Goal: Ask a question: Seek information or help from site administrators or community

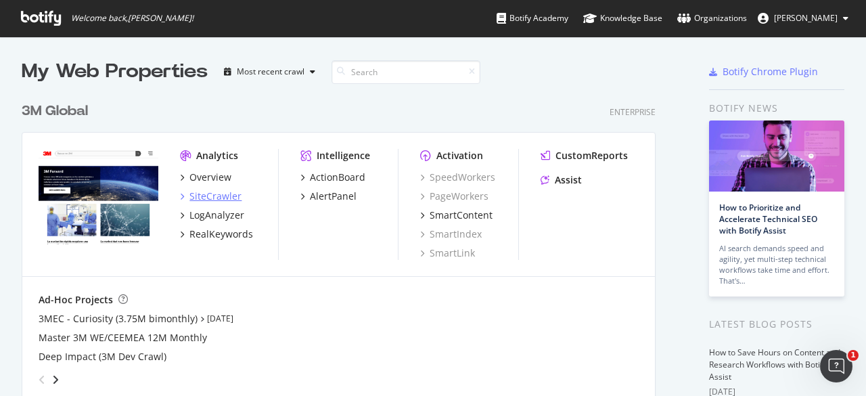
click at [203, 196] on div "SiteCrawler" at bounding box center [215, 196] width 52 height 14
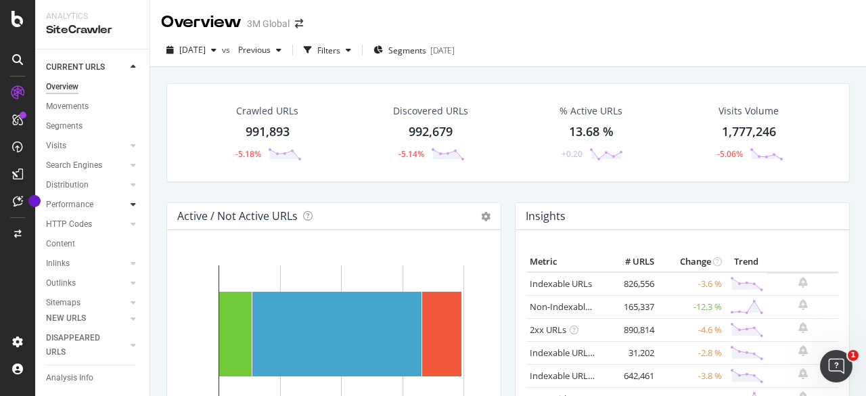
click at [127, 203] on div at bounding box center [134, 205] width 14 height 14
click at [72, 262] on div "Insights" at bounding box center [66, 263] width 29 height 14
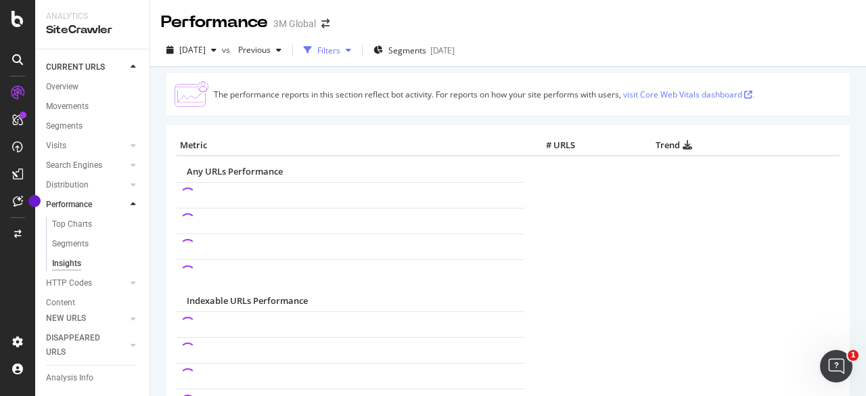
click at [351, 50] on icon "button" at bounding box center [348, 50] width 5 height 8
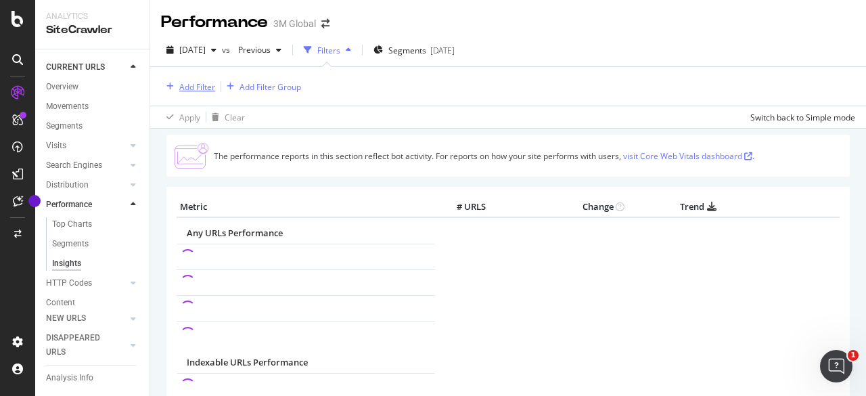
click at [210, 85] on div "Add Filter" at bounding box center [197, 87] width 36 height 12
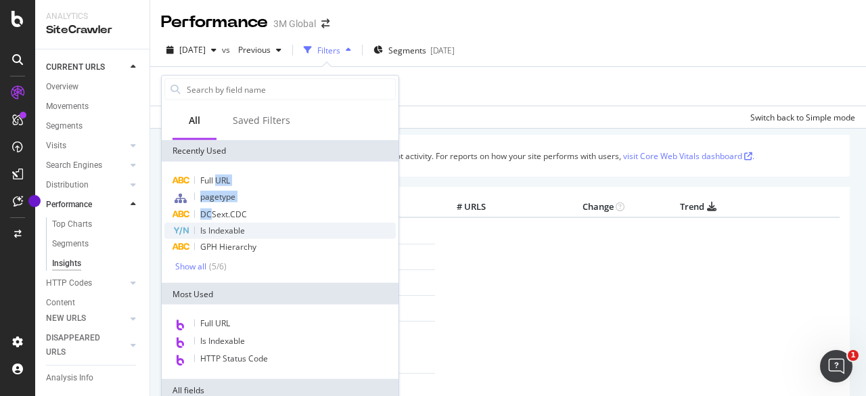
click at [211, 225] on div "Full URL pagetype DCSext.CDC Is Indexable GPH Hierarchy Show all ( 5 / 6 )" at bounding box center [279, 222] width 231 height 99
click at [215, 214] on span "DCSext.CDC" at bounding box center [223, 214] width 47 height 12
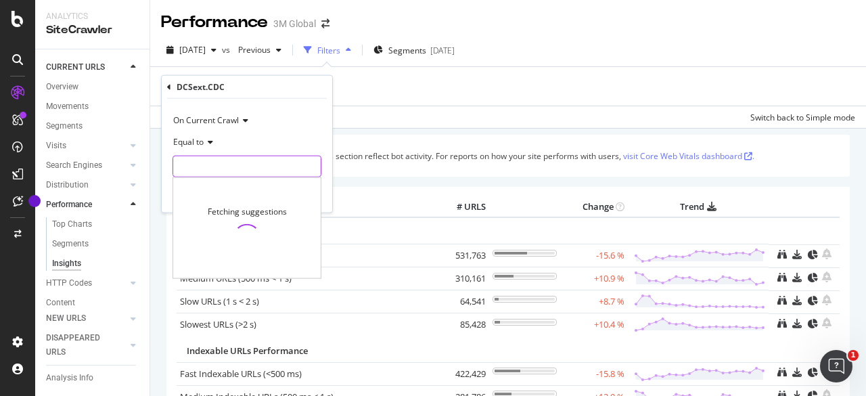
click at [205, 162] on input "text" at bounding box center [246, 167] width 147 height 22
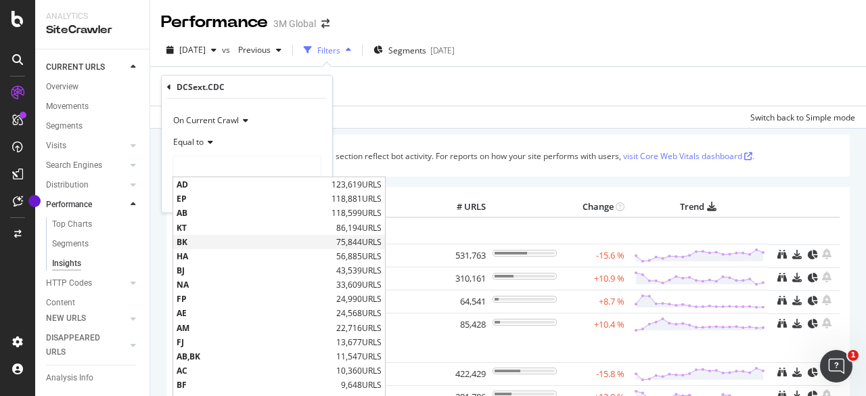
click at [192, 244] on span "BK" at bounding box center [255, 241] width 156 height 12
type input "BK"
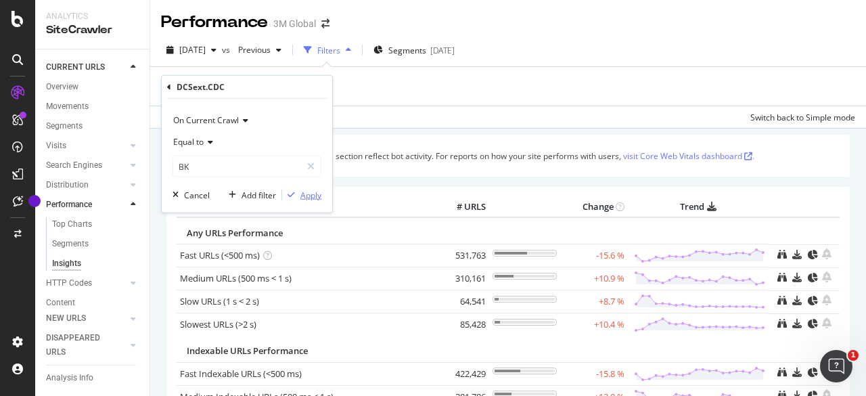
click at [304, 197] on div "Apply" at bounding box center [310, 195] width 21 height 12
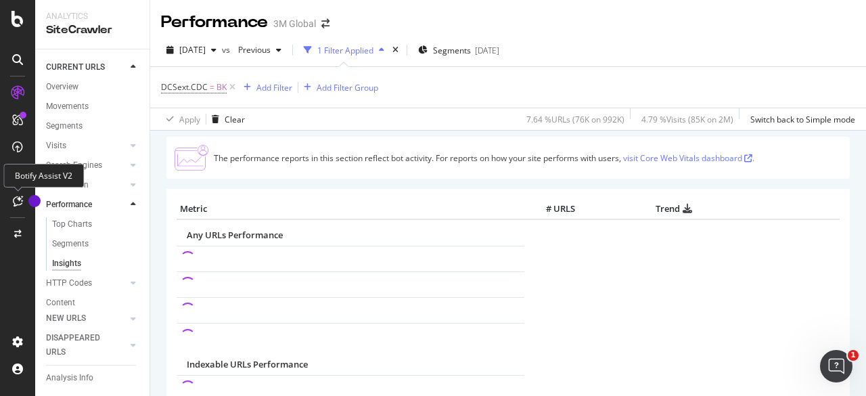
click at [9, 200] on div at bounding box center [18, 201] width 22 height 22
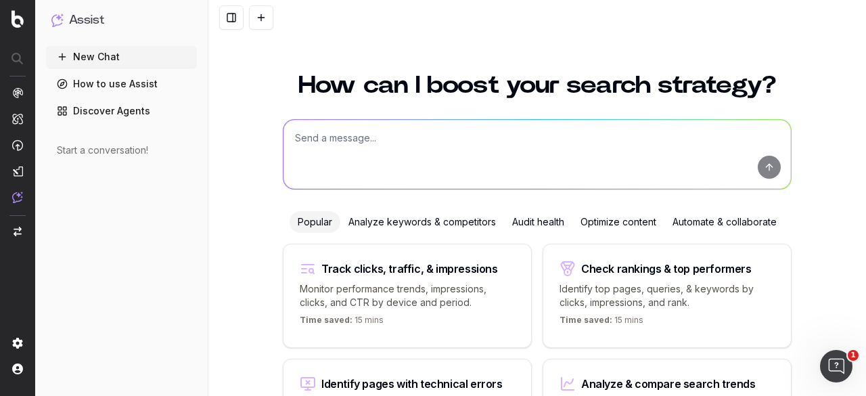
click at [391, 149] on textarea at bounding box center [536, 154] width 507 height 69
click at [311, 140] on textarea at bounding box center [536, 154] width 507 height 69
drag, startPoint x: 342, startPoint y: 124, endPoint x: 322, endPoint y: 131, distance: 21.4
click at [322, 131] on textarea "For .CDC" at bounding box center [536, 154] width 507 height 69
click at [336, 136] on textarea "For .CDC" at bounding box center [536, 154] width 507 height 69
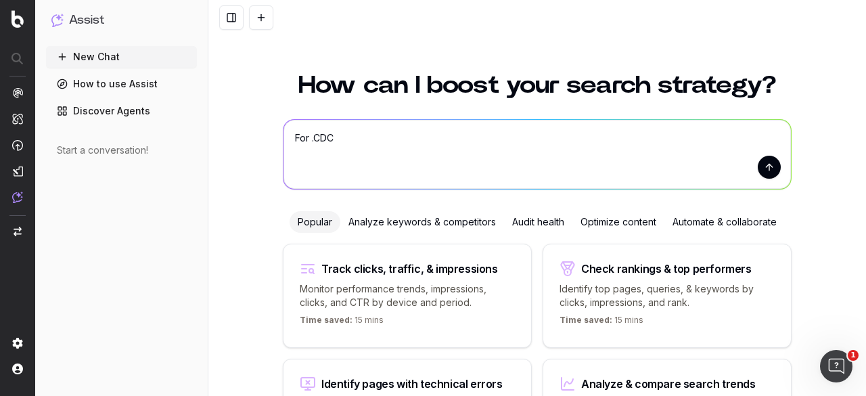
click at [336, 139] on textarea "For .CDC" at bounding box center [536, 154] width 507 height 69
drag, startPoint x: 330, startPoint y: 139, endPoint x: 281, endPoint y: 128, distance: 50.7
click at [283, 139] on textarea "For .CDC" at bounding box center [536, 154] width 507 height 69
paste textarea "DCSext.CDC"
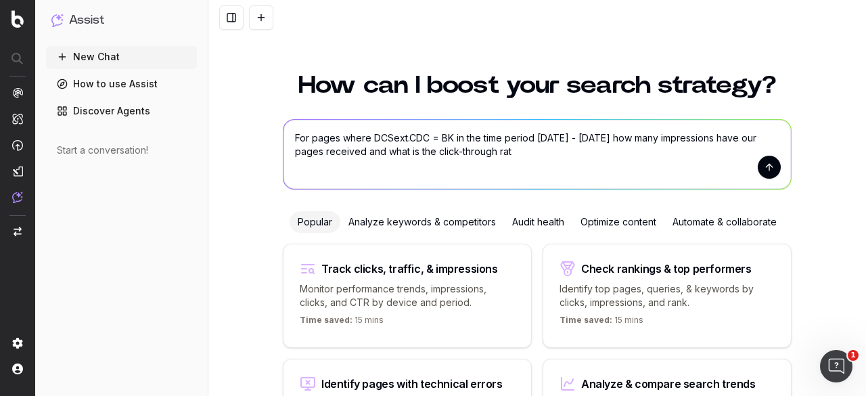
type textarea "For pages where DCSext.CDC = BK in the time period January 1 - August 31, 2025 …"
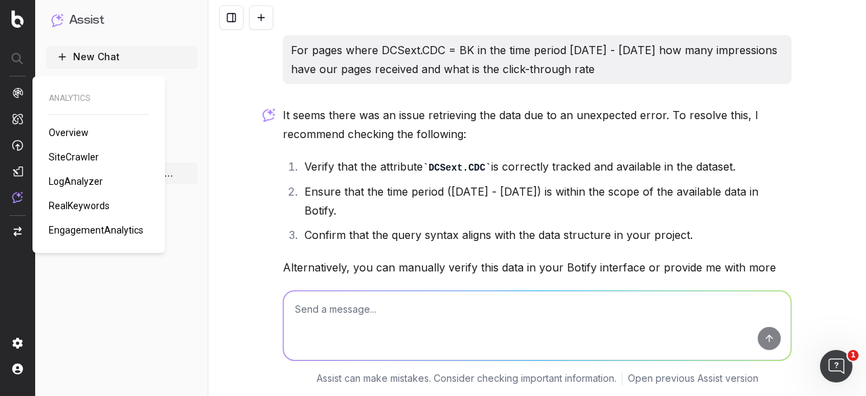
click at [84, 159] on span "SiteCrawler" at bounding box center [74, 157] width 50 height 11
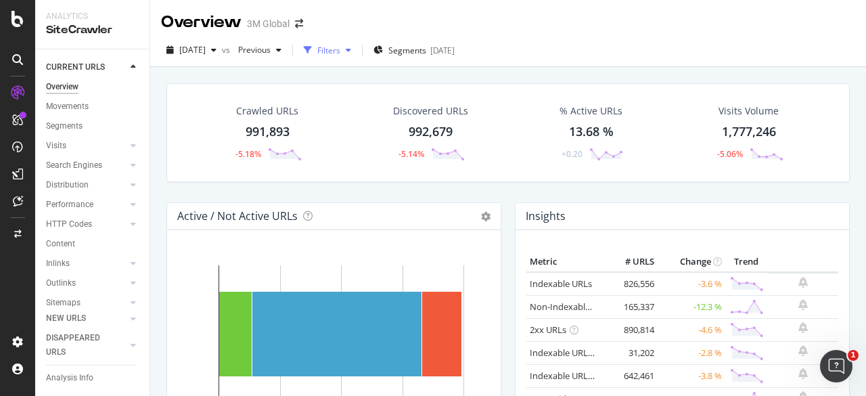
click at [351, 47] on icon "button" at bounding box center [348, 50] width 5 height 8
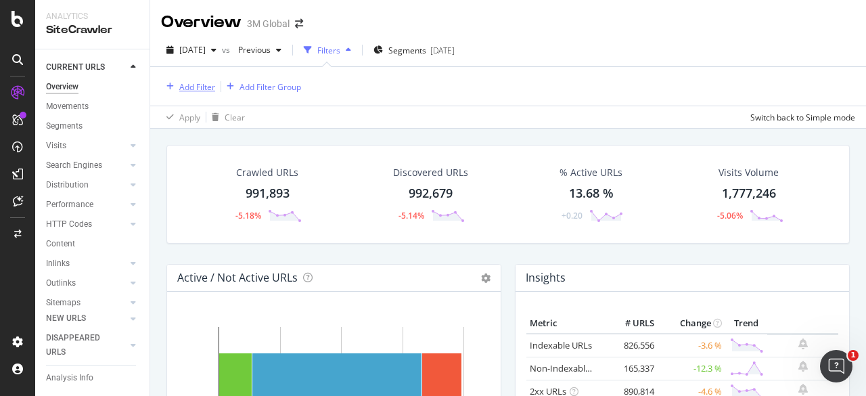
click at [198, 89] on div "Add Filter" at bounding box center [197, 87] width 36 height 12
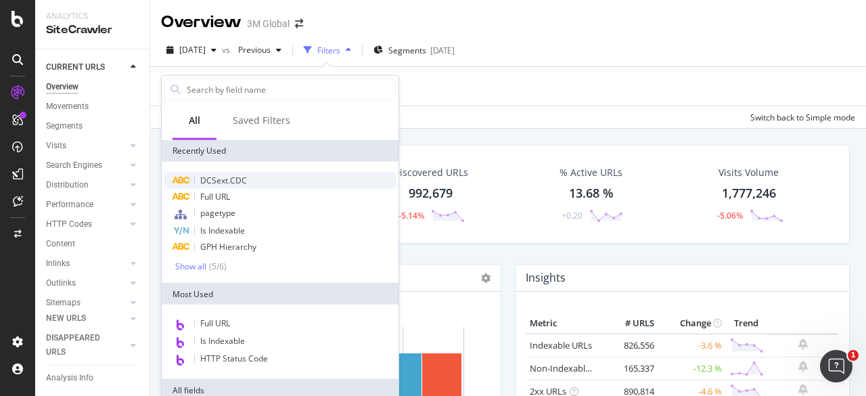
click at [231, 175] on span "DCSext.CDC" at bounding box center [223, 181] width 47 height 12
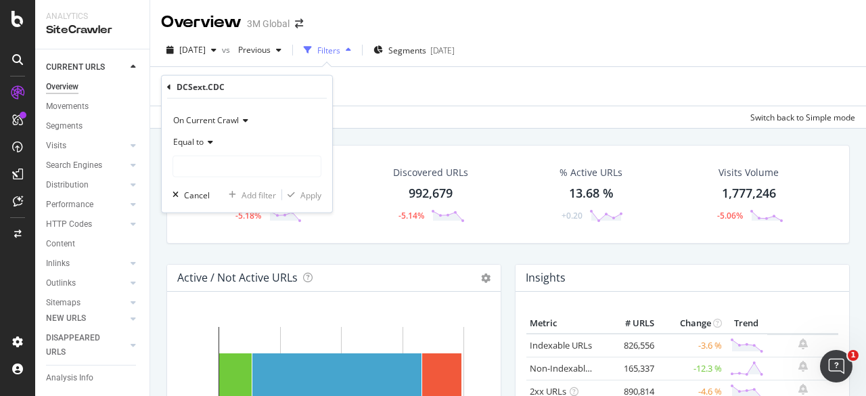
click at [246, 121] on icon at bounding box center [243, 120] width 9 height 8
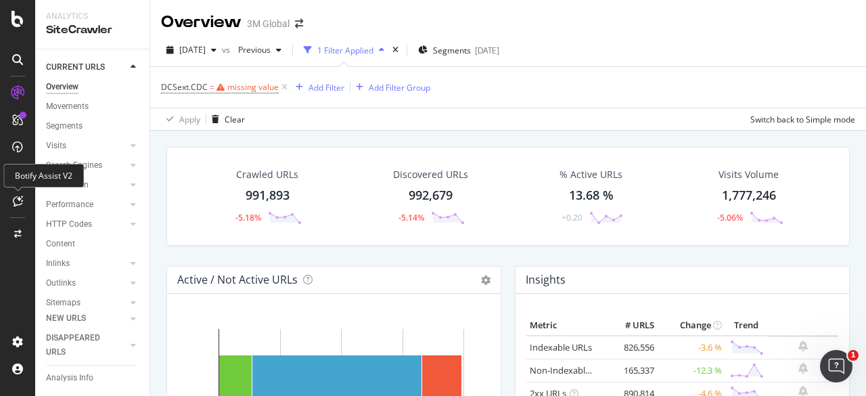
click at [13, 198] on icon at bounding box center [18, 201] width 10 height 11
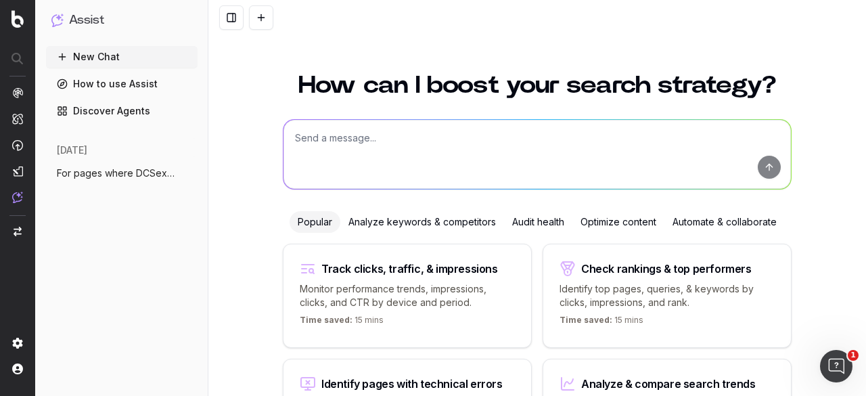
click at [375, 135] on textarea at bounding box center [536, 154] width 507 height 69
type textarea "P"
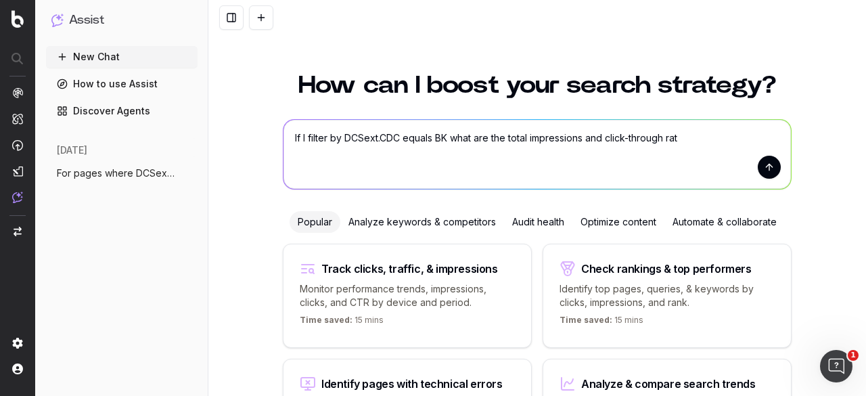
type textarea "If I filter by DCSext.CDC equals BK what are the total impressions and click-th…"
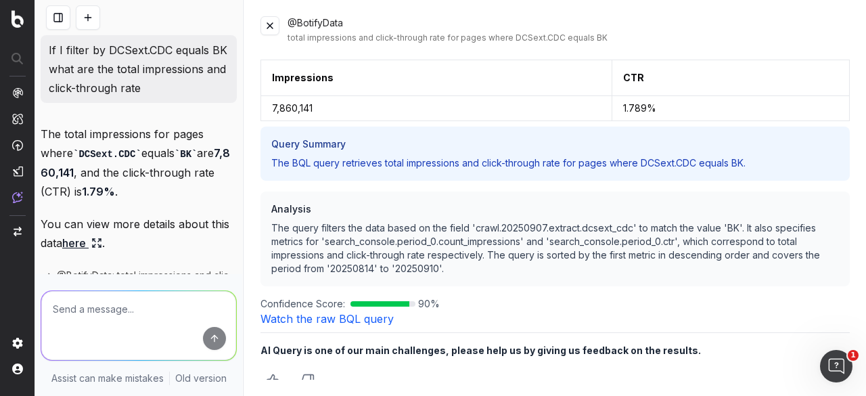
scroll to position [12, 0]
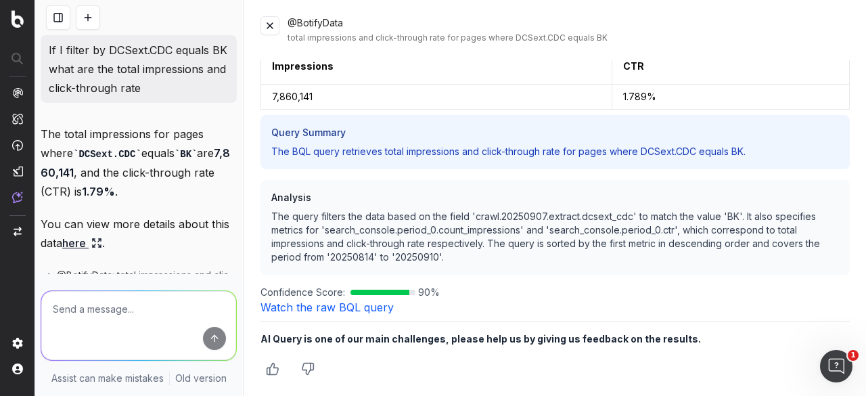
click at [271, 370] on icon "Thumbs up" at bounding box center [273, 369] width 14 height 14
click at [72, 315] on textarea at bounding box center [138, 325] width 195 height 69
click at [107, 307] on textarea "Please look at time period January 1, 2025 to August 31, 2025" at bounding box center [138, 325] width 195 height 69
click at [108, 338] on textarea "Please look crawls within time period January 1, 2025 to August 31, 2025" at bounding box center [138, 325] width 195 height 69
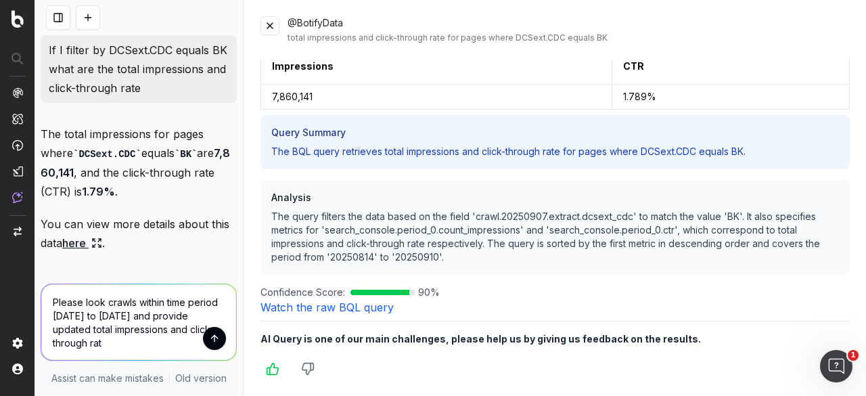
type textarea "Please look crawls within time period January 1, 2025 to August 31, 2025 and pr…"
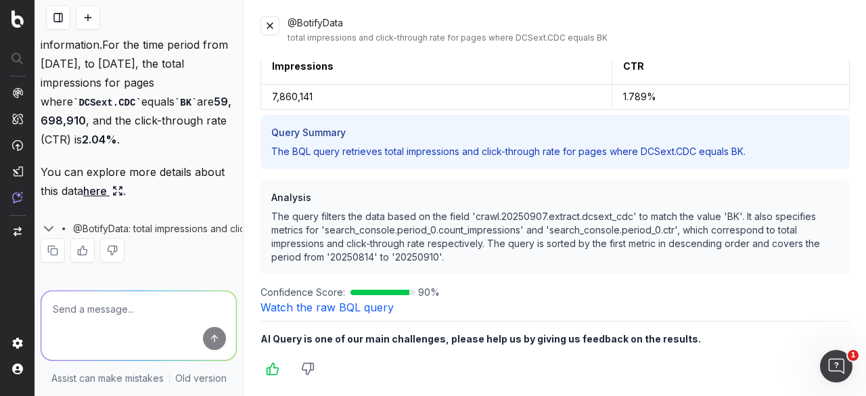
scroll to position [492, 0]
click at [87, 306] on textarea at bounding box center [138, 325] width 195 height 69
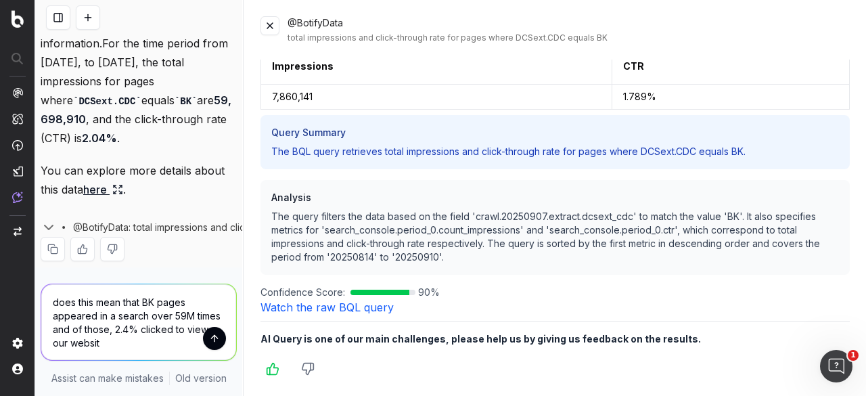
type textarea "does this mean that BK pages appeared in a search over 59M times and of those, …"
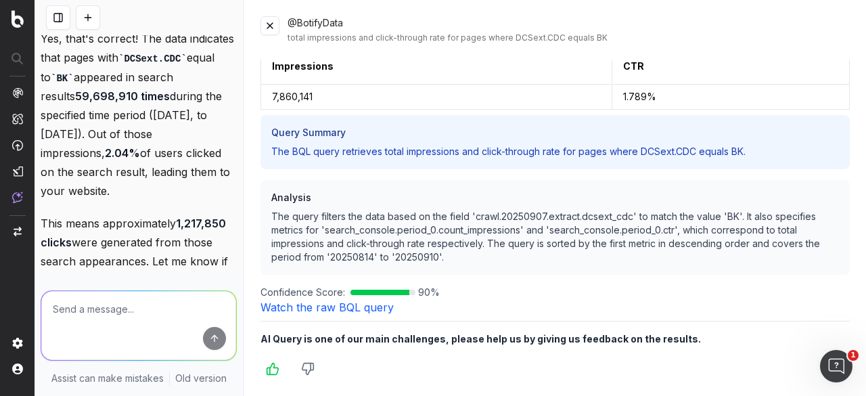
scroll to position [856, 0]
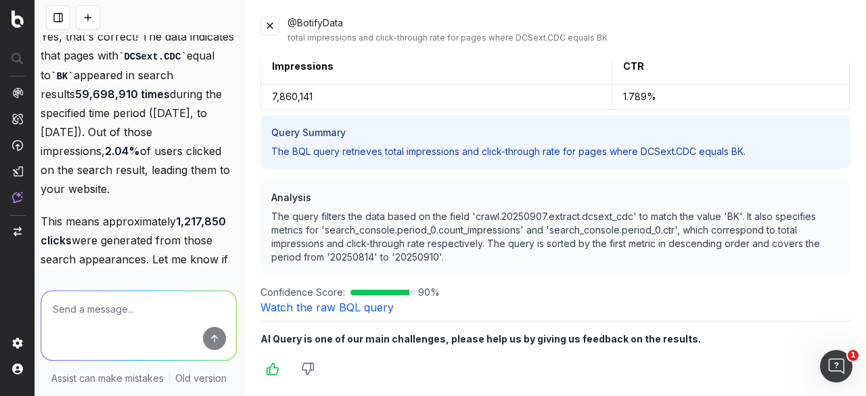
click at [134, 291] on textarea at bounding box center [138, 325] width 195 height 69
type textarea "how does this compare to the same period of the previous year"
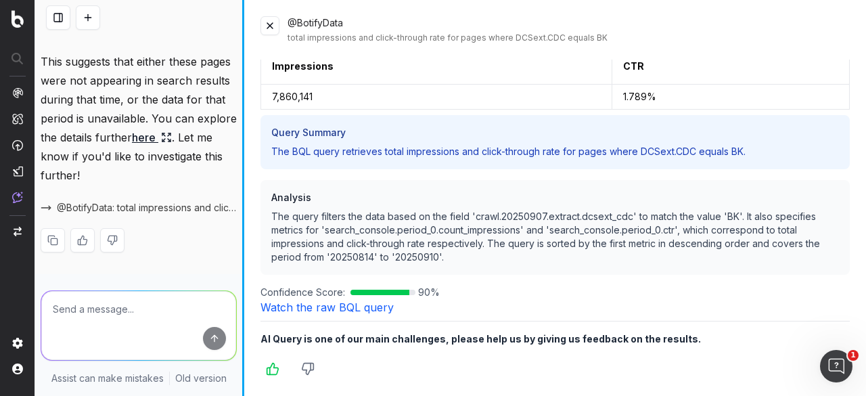
scroll to position [1452, 0]
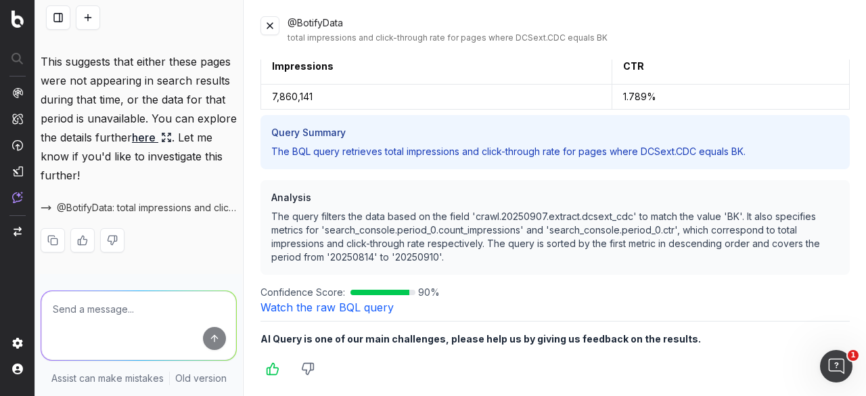
click at [102, 299] on textarea at bounding box center [138, 325] width 195 height 69
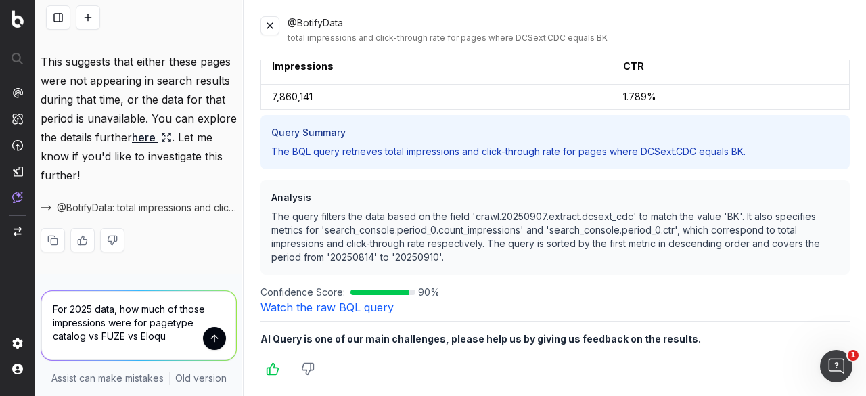
type textarea "For 2025 data, how much of those impressions were for pagetype catalog vs FUZE …"
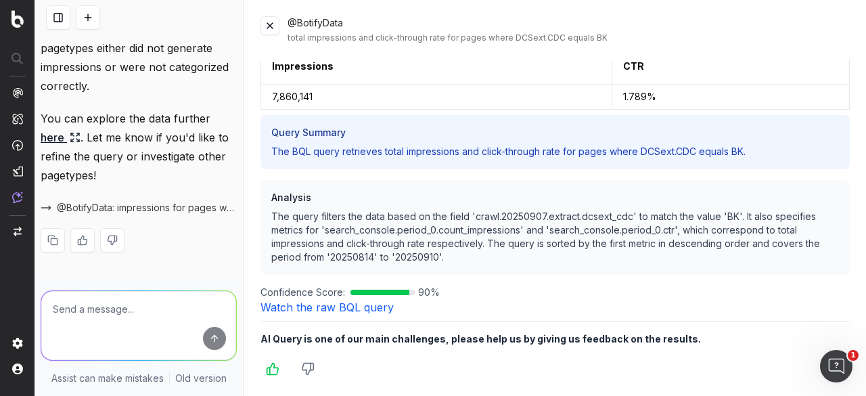
scroll to position [1687, 0]
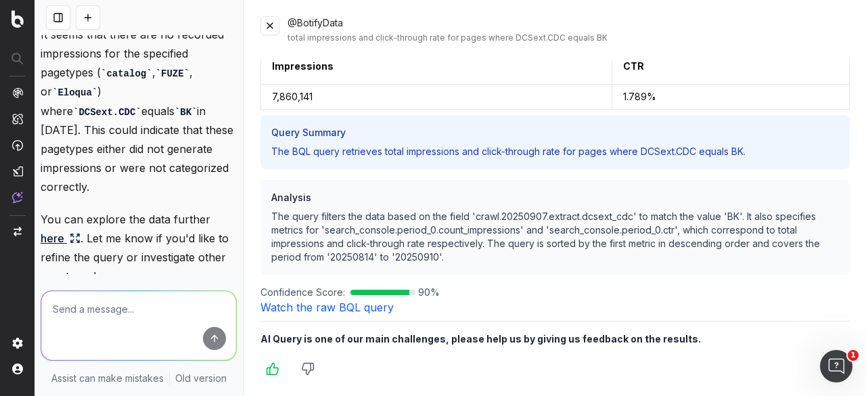
click at [269, 24] on button at bounding box center [269, 25] width 19 height 19
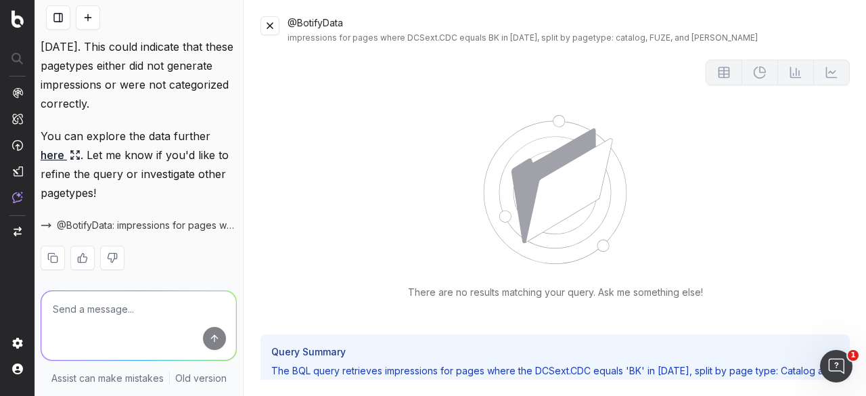
scroll to position [1890, 0]
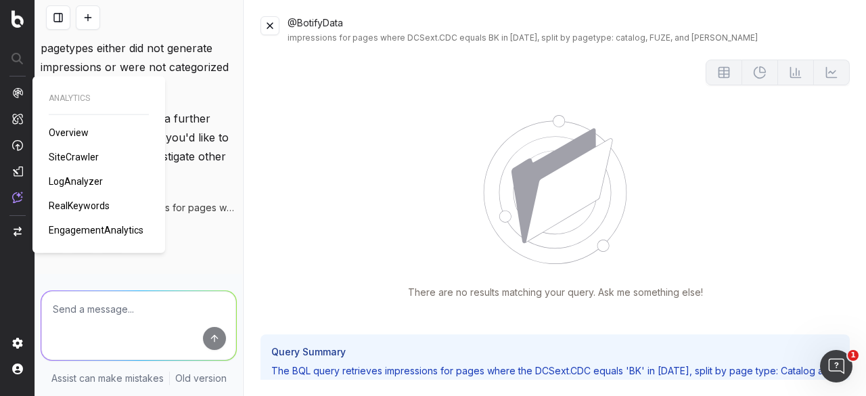
click at [69, 155] on span "SiteCrawler" at bounding box center [74, 157] width 50 height 11
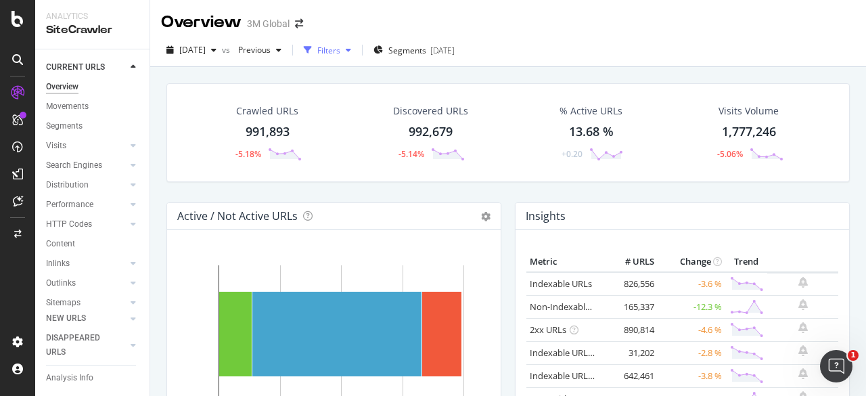
click at [351, 49] on icon "button" at bounding box center [348, 50] width 5 height 8
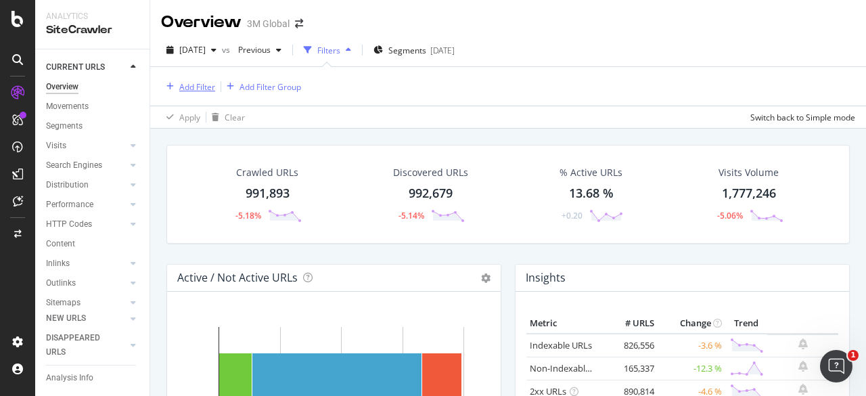
click at [189, 83] on div "Add Filter" at bounding box center [197, 87] width 36 height 12
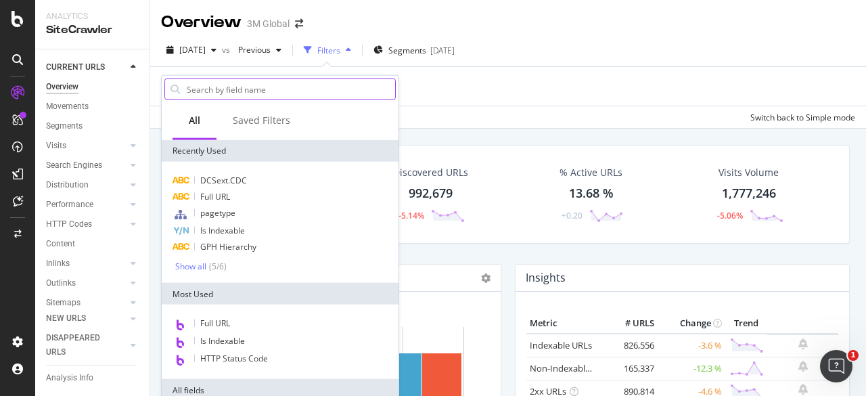
click at [265, 92] on input "text" at bounding box center [290, 89] width 210 height 20
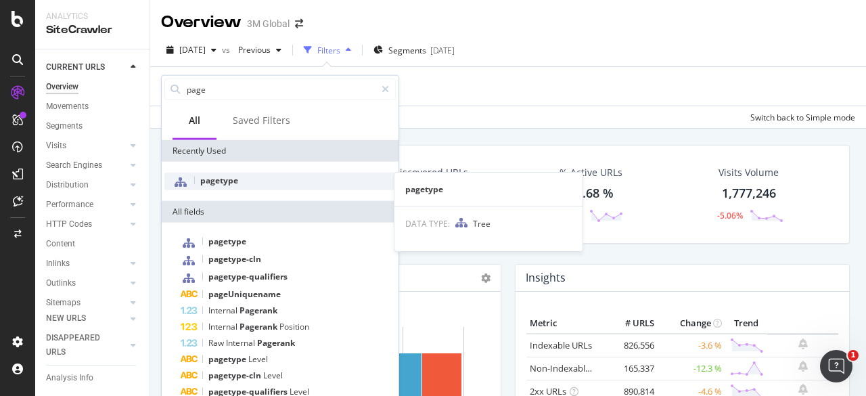
type input "page"
click at [219, 181] on span "pagetype" at bounding box center [219, 181] width 38 height 12
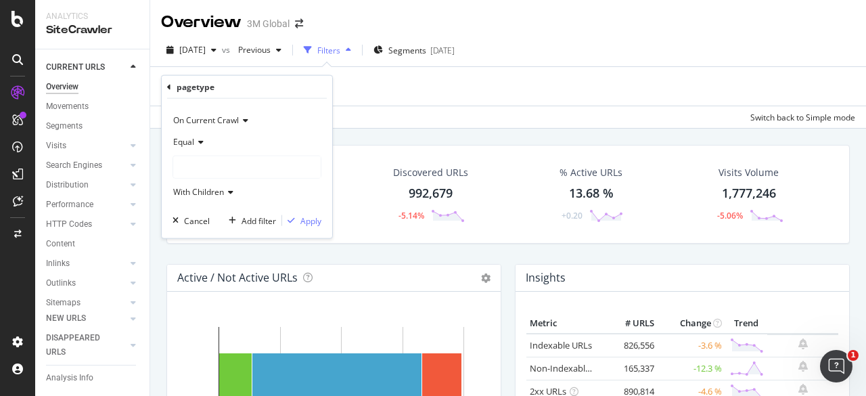
click at [251, 167] on div at bounding box center [246, 167] width 147 height 22
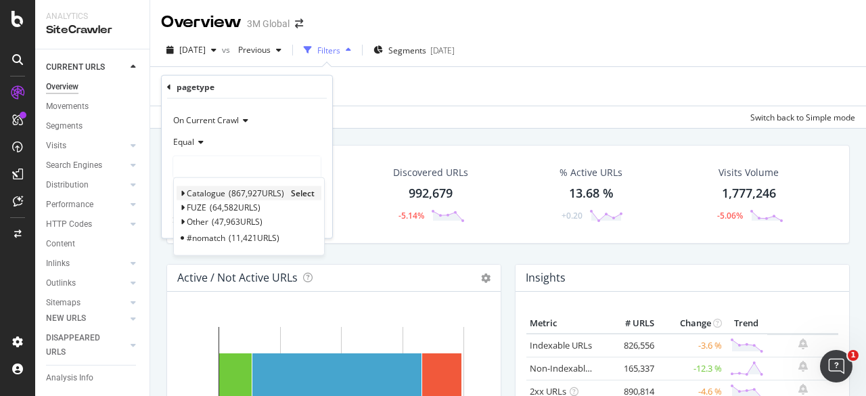
click at [183, 190] on icon at bounding box center [182, 193] width 5 height 8
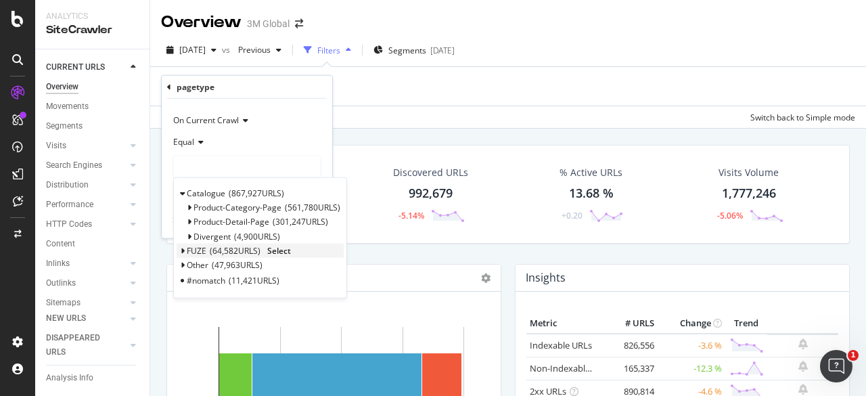
click at [183, 250] on icon at bounding box center [182, 250] width 5 height 8
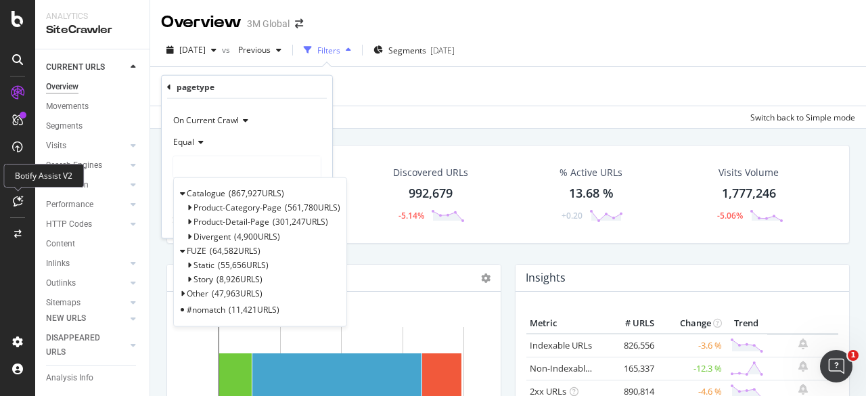
click at [20, 197] on icon at bounding box center [18, 201] width 10 height 11
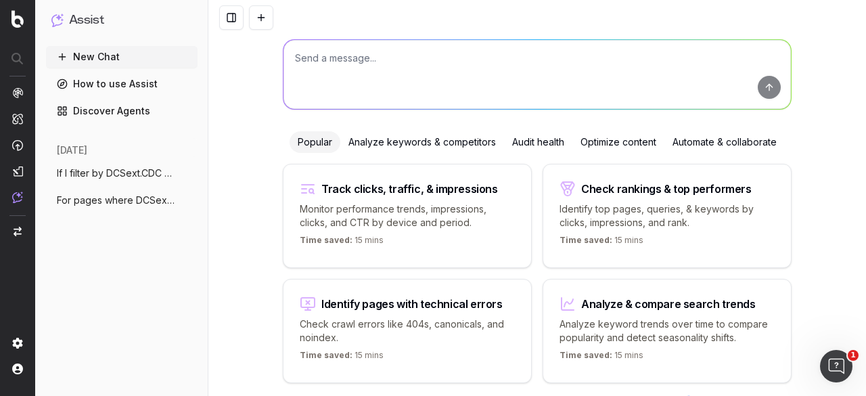
click at [337, 66] on textarea at bounding box center [536, 74] width 507 height 69
type textarea "Please tell me impressions of pages with DCSext.CDC"
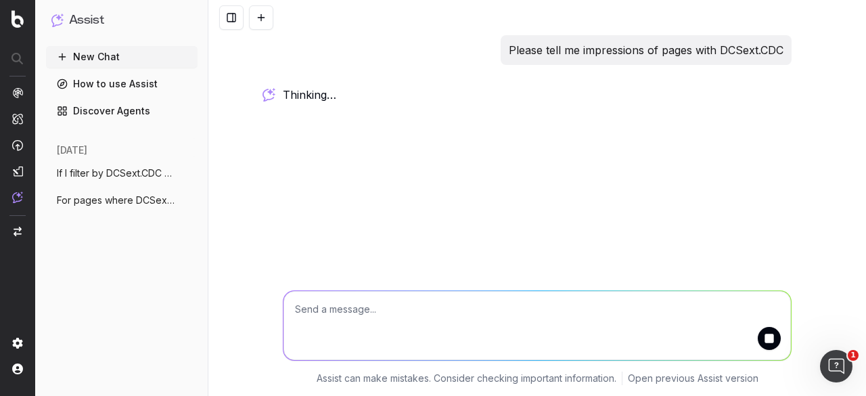
click at [789, 339] on textarea at bounding box center [536, 325] width 507 height 69
click at [772, 341] on button "submit" at bounding box center [769, 338] width 23 height 23
click at [424, 313] on textarea at bounding box center [536, 325] width 507 height 69
type textarea "Please tell me total impressions of pages with DCSext.CDC = BK"
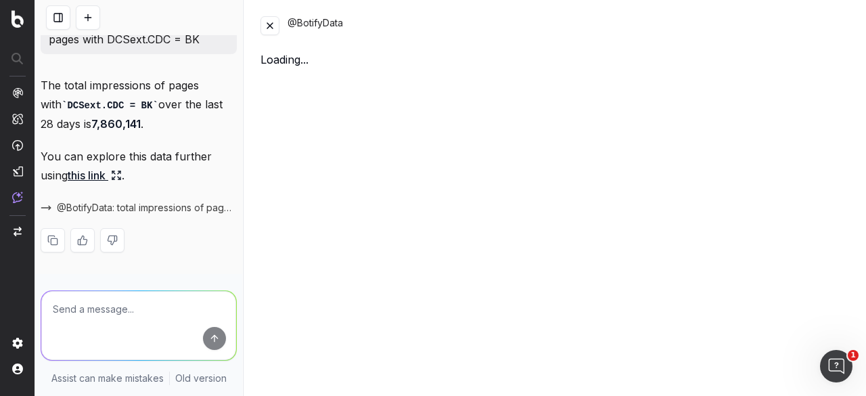
scroll to position [99, 0]
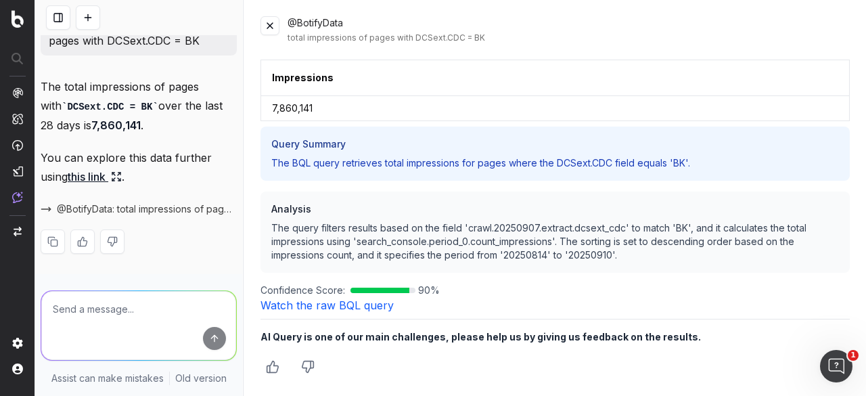
click at [106, 306] on textarea at bounding box center [138, 325] width 195 height 69
type textarea "U"
type textarea "Same question but looking at crawls from [DATE] to [DATE]"
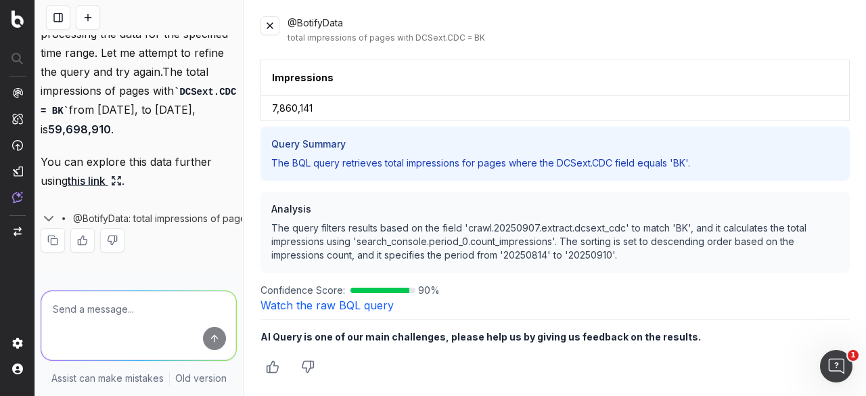
scroll to position [472, 0]
click at [93, 302] on textarea at bounding box center [138, 325] width 195 height 69
type textarea "of that data, how many impressions for page type = catalogue"
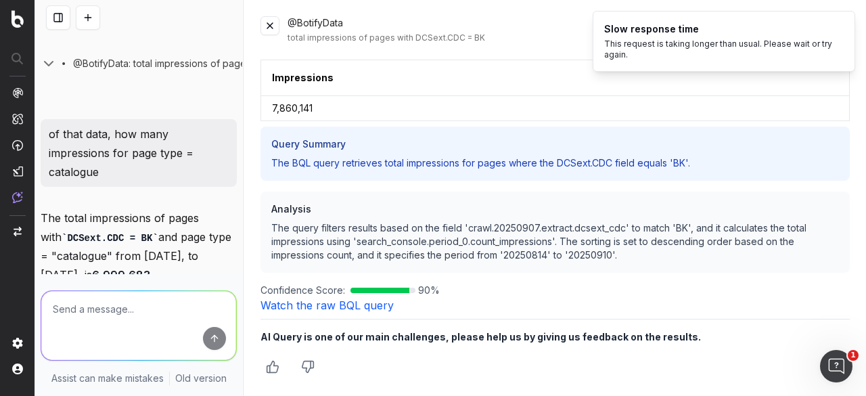
scroll to position [792, 0]
